Goal: Transaction & Acquisition: Purchase product/service

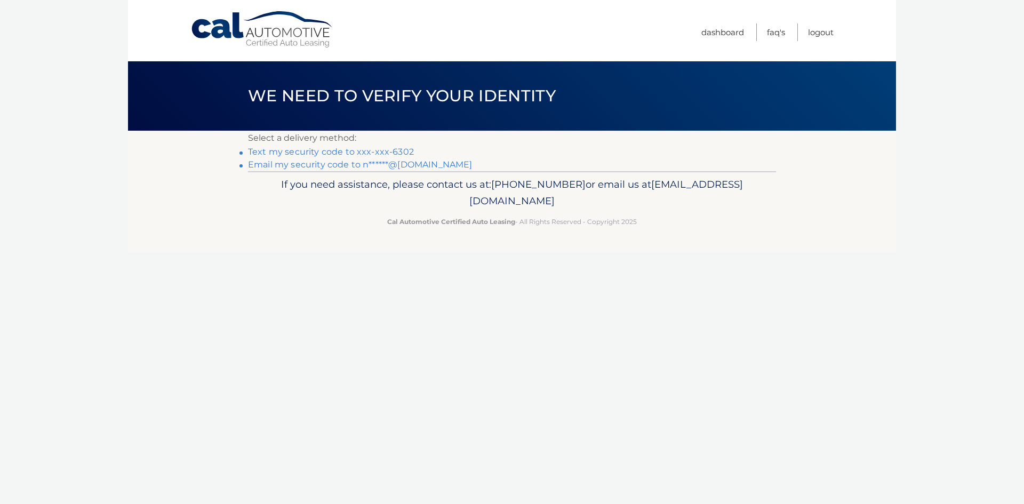
click at [380, 150] on link "Text my security code to xxx-xxx-6302" at bounding box center [331, 152] width 166 height 10
click at [381, 152] on link "Text my security code to xxx-xxx-6302" at bounding box center [331, 152] width 166 height 10
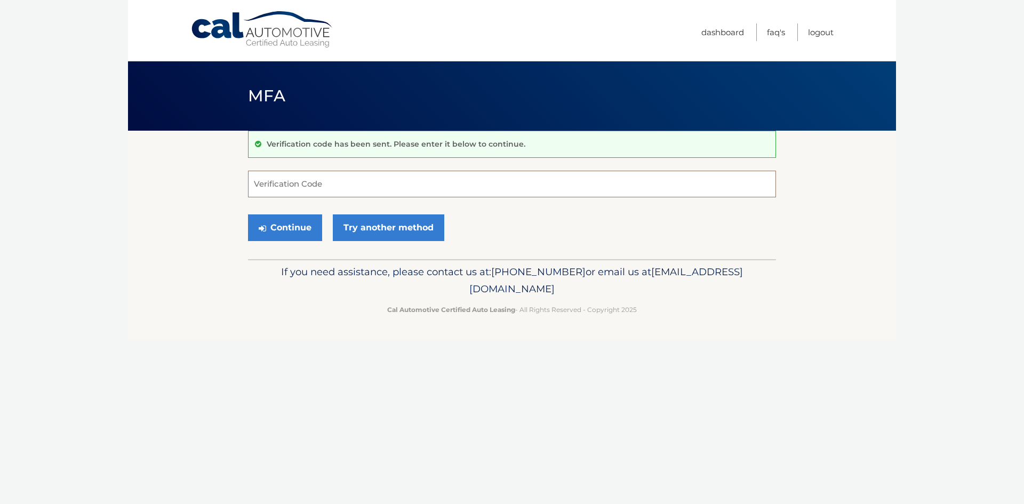
click at [347, 178] on input "Verification Code" at bounding box center [512, 184] width 528 height 27
type input "712954"
click at [280, 226] on button "Continue" at bounding box center [285, 227] width 74 height 27
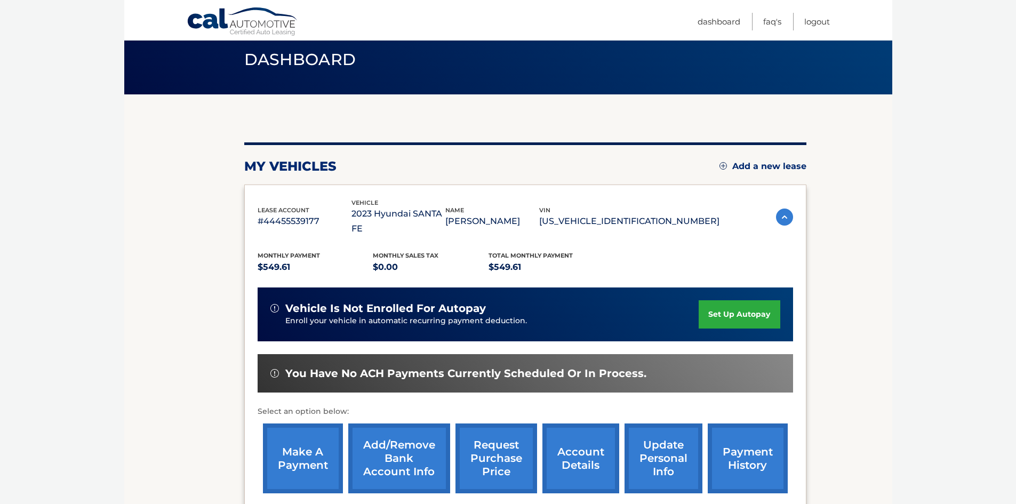
scroll to position [36, 0]
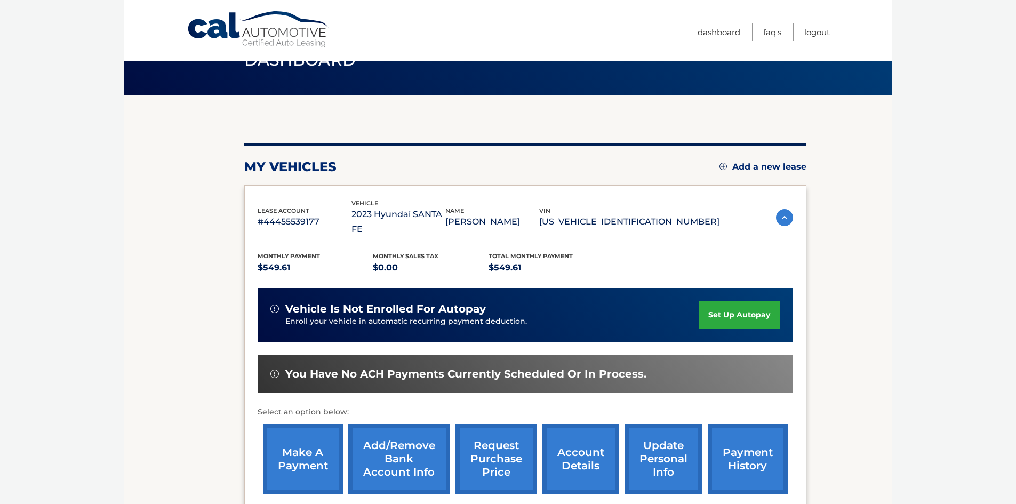
click at [306, 456] on link "make a payment" at bounding box center [303, 459] width 80 height 70
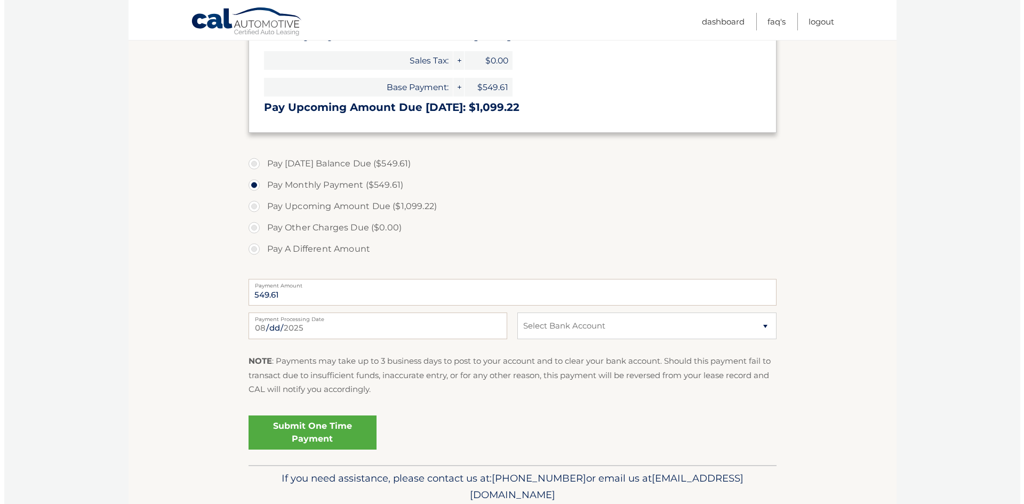
scroll to position [267, 0]
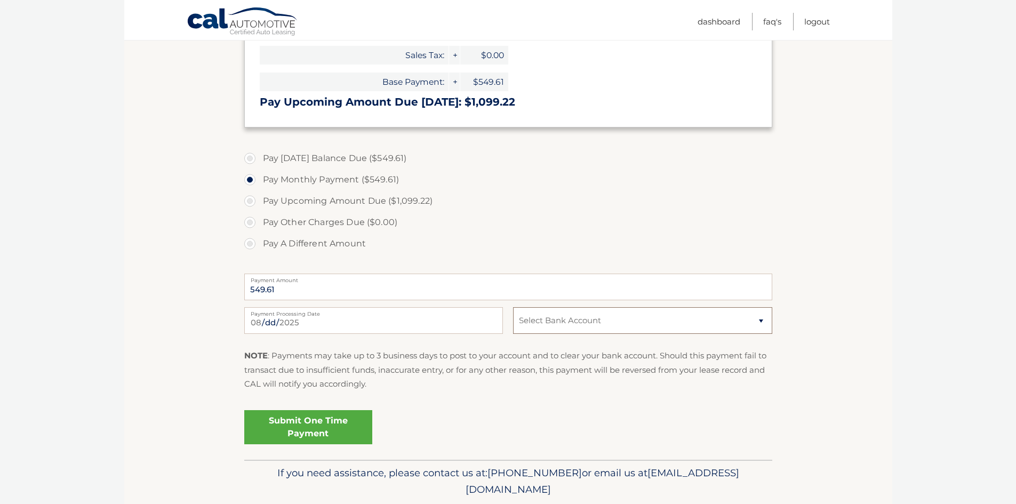
click at [762, 318] on select "Select Bank Account Checking TD BANK NA *****6388 Checking BETHPAGE FEDERAL CRE…" at bounding box center [642, 320] width 259 height 27
select select "MjJkN2UzMWYtMDM1Mi00YTFiLThlMzktOWM5NjVjY2UxYTNi"
click at [513, 307] on select "Select Bank Account Checking TD BANK NA *****6388 Checking BETHPAGE FEDERAL CRE…" at bounding box center [642, 320] width 259 height 27
click at [331, 430] on link "Submit One Time Payment" at bounding box center [308, 427] width 128 height 34
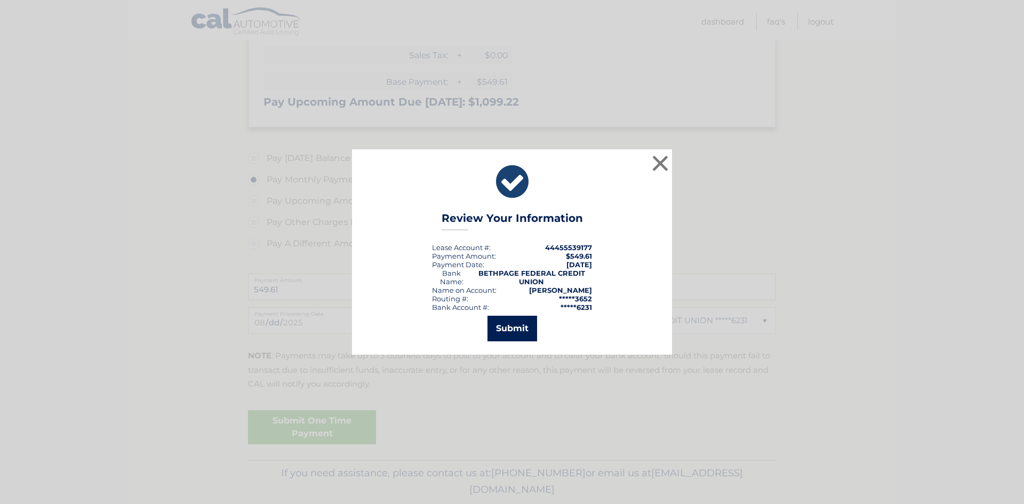
click at [508, 327] on button "Submit" at bounding box center [512, 329] width 50 height 26
